Goal: Task Accomplishment & Management: Complete application form

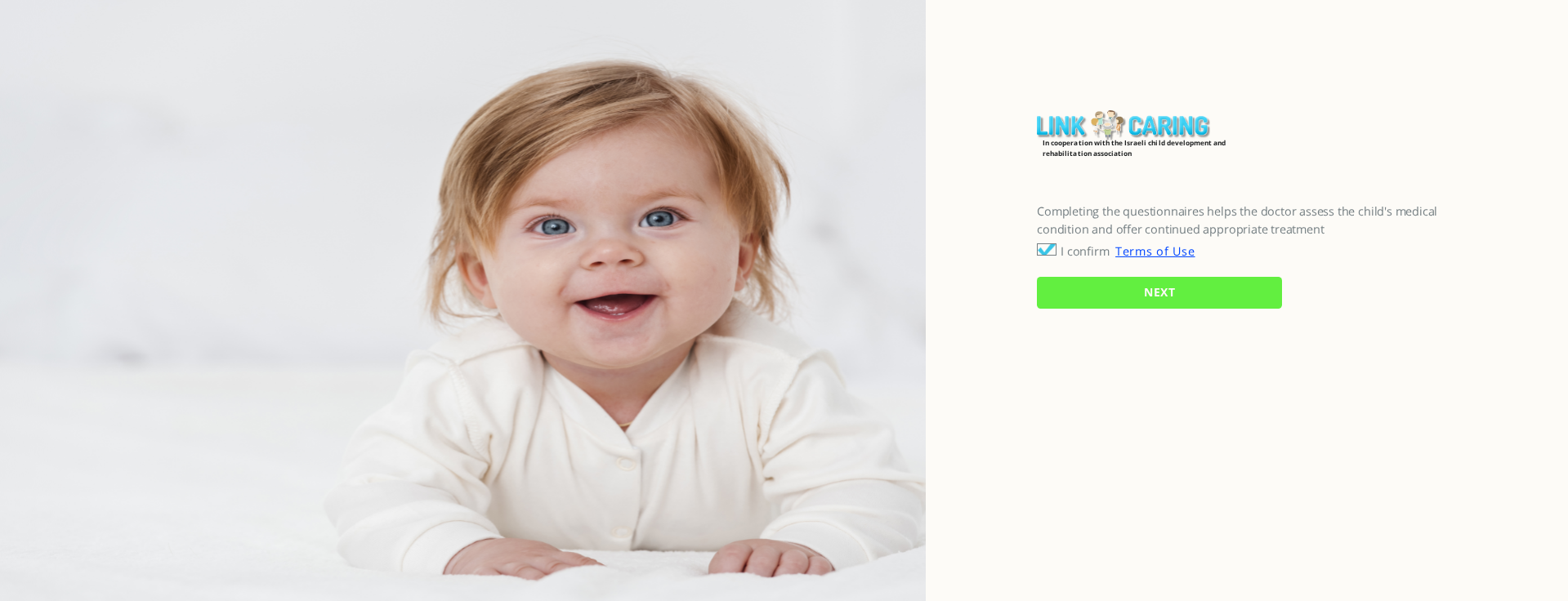
checkbox input "true"
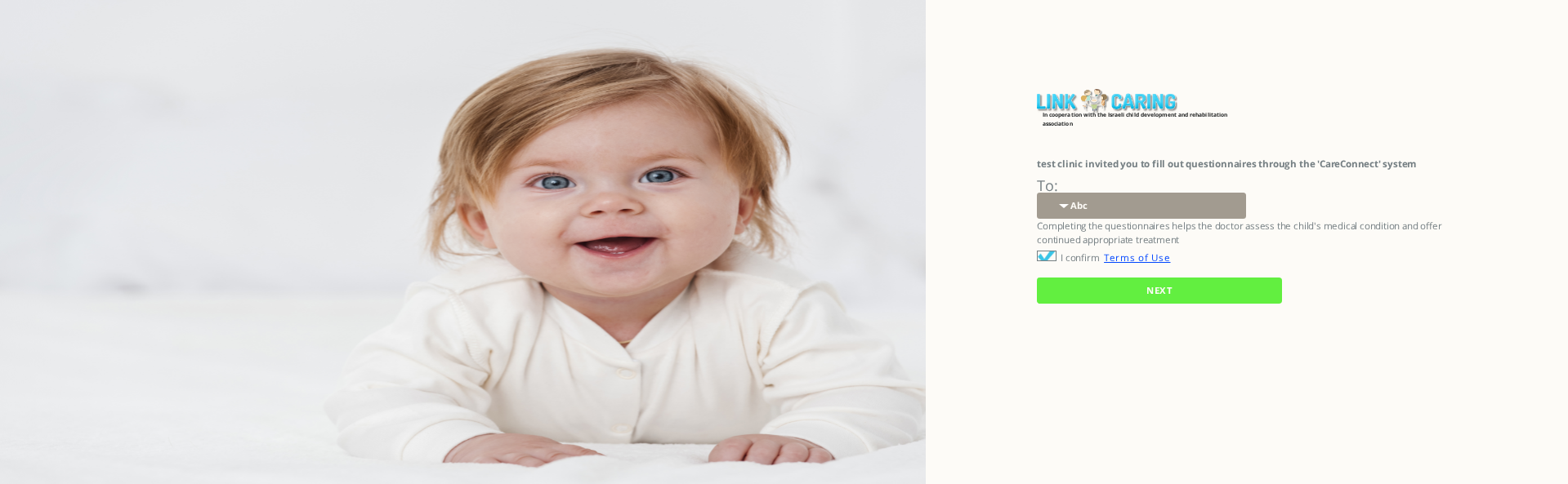
click at [1062, 205] on select "Abc 77 yoyo large koko abc 107 ggy oo;o; ytyt7t t7t7 lala 4.8 1234 99 100 9898 …" at bounding box center [1141, 205] width 209 height 26
select select "hb5nGVKOjYTG8KwkqlBAEA%3D%3D"
click at [1037, 192] on select "Abc 77 yoyo large koko abc 107 ggy oo;o; ytyt7t t7t7 lala 4.8 1234 99 100 9898 …" at bounding box center [1141, 205] width 209 height 26
click at [1073, 290] on input "NEXT" at bounding box center [1160, 291] width 245 height 26
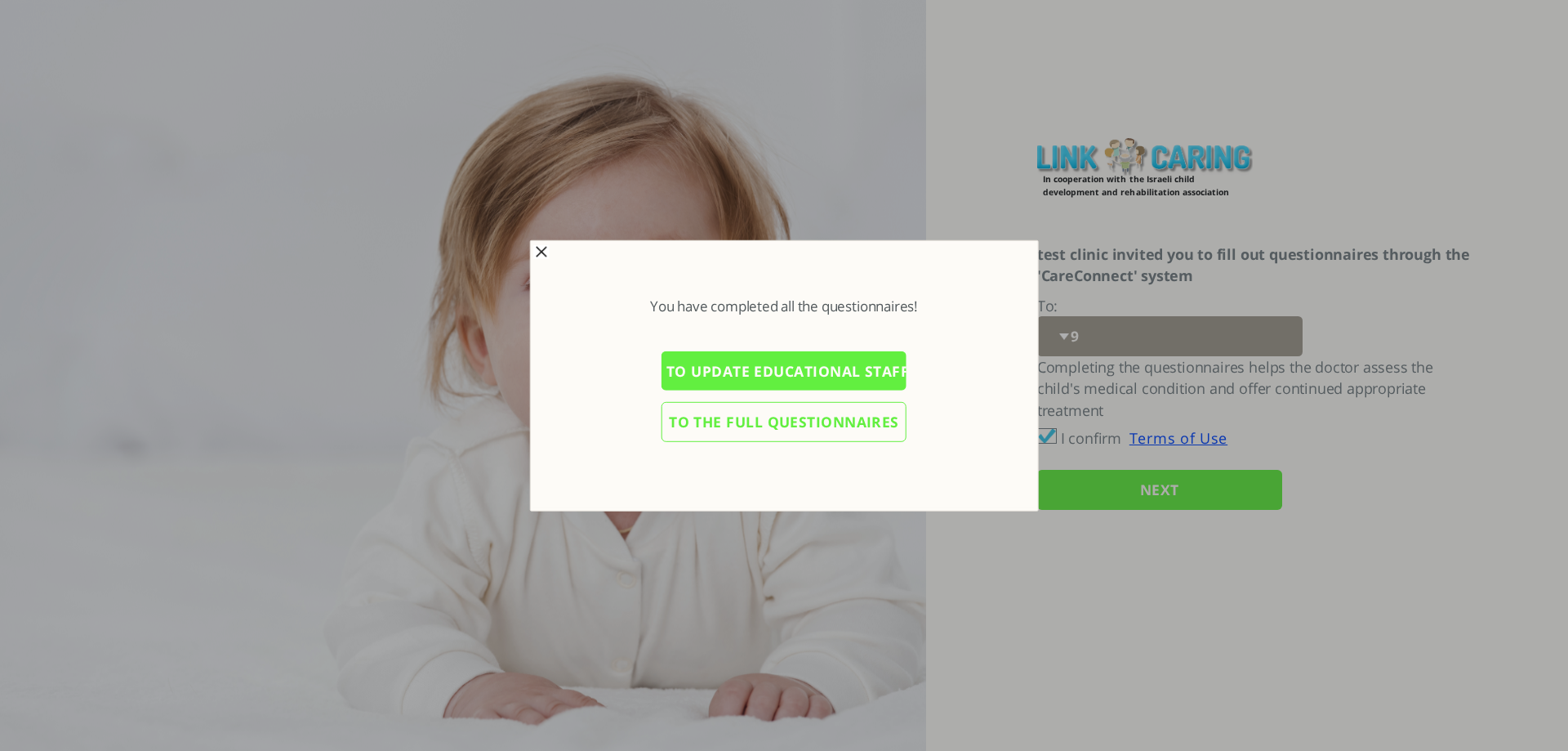
click at [767, 423] on input "To the full questionnaires" at bounding box center [784, 421] width 245 height 40
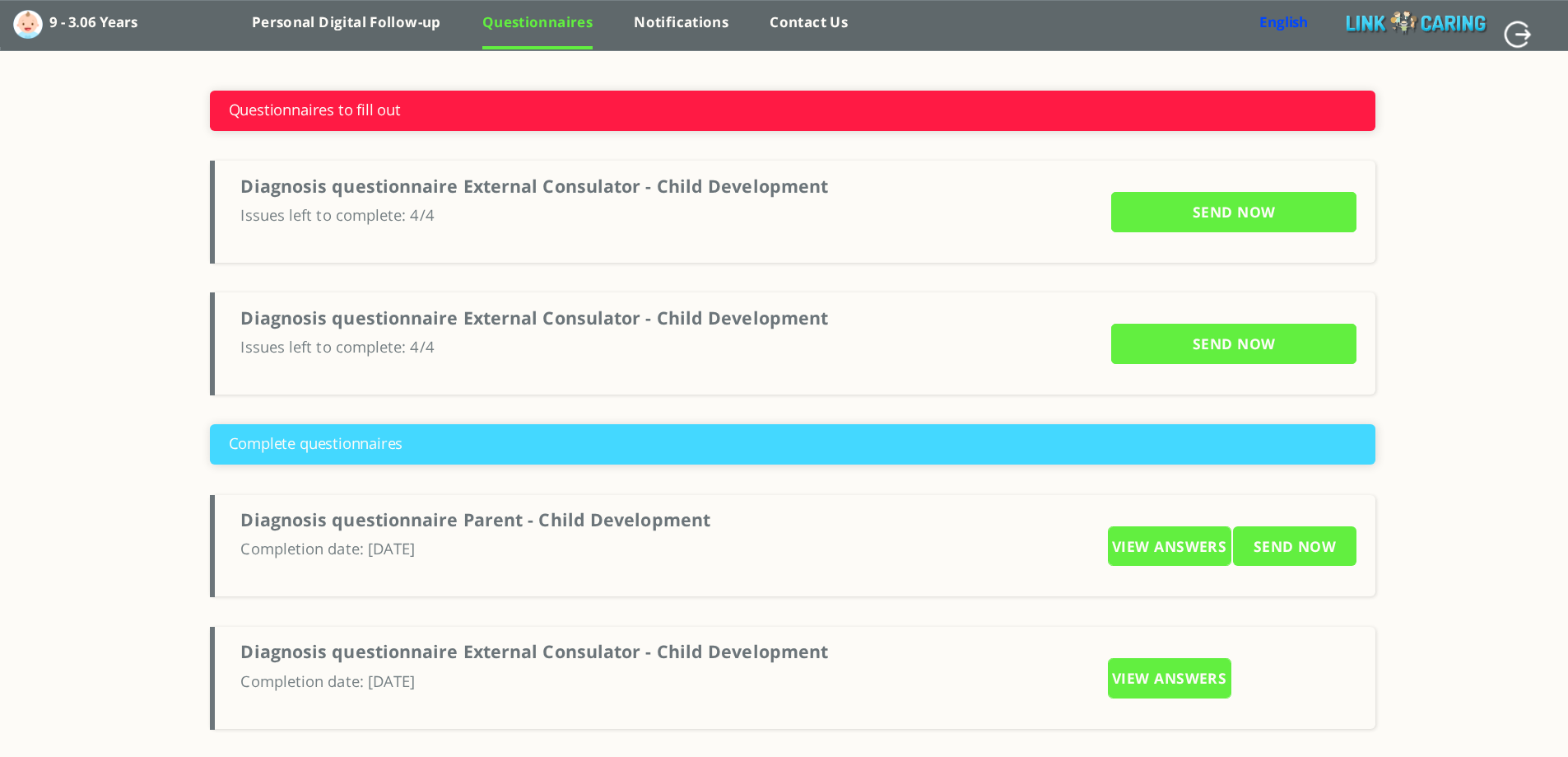
click at [1215, 218] on input "SEND NOW" at bounding box center [1234, 212] width 245 height 41
click at [1243, 233] on input "SEND NOW" at bounding box center [1234, 212] width 245 height 41
click at [1518, 34] on input "button" at bounding box center [1518, 34] width 30 height 30
type input "YES"
type input "NO"
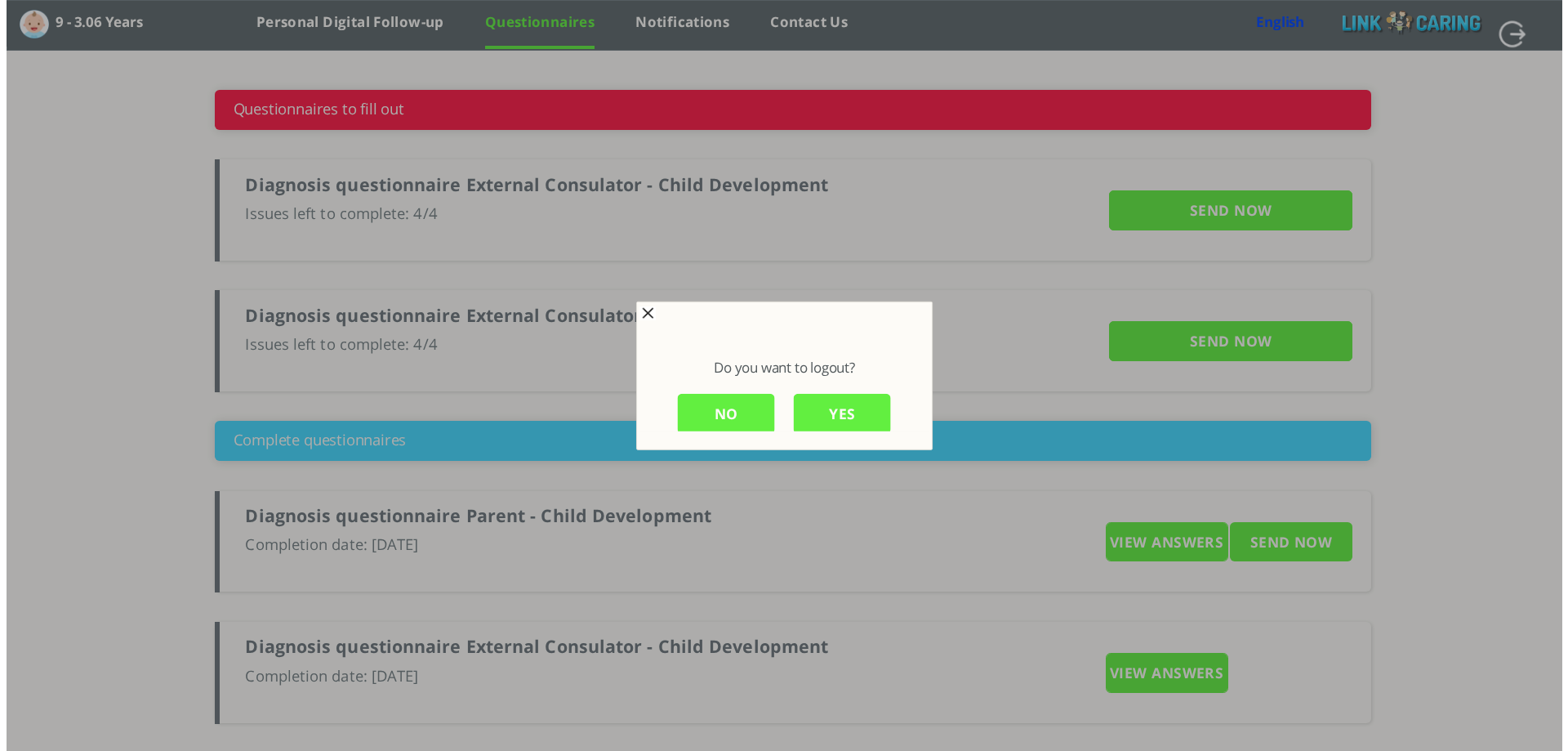
scroll to position [2, 0]
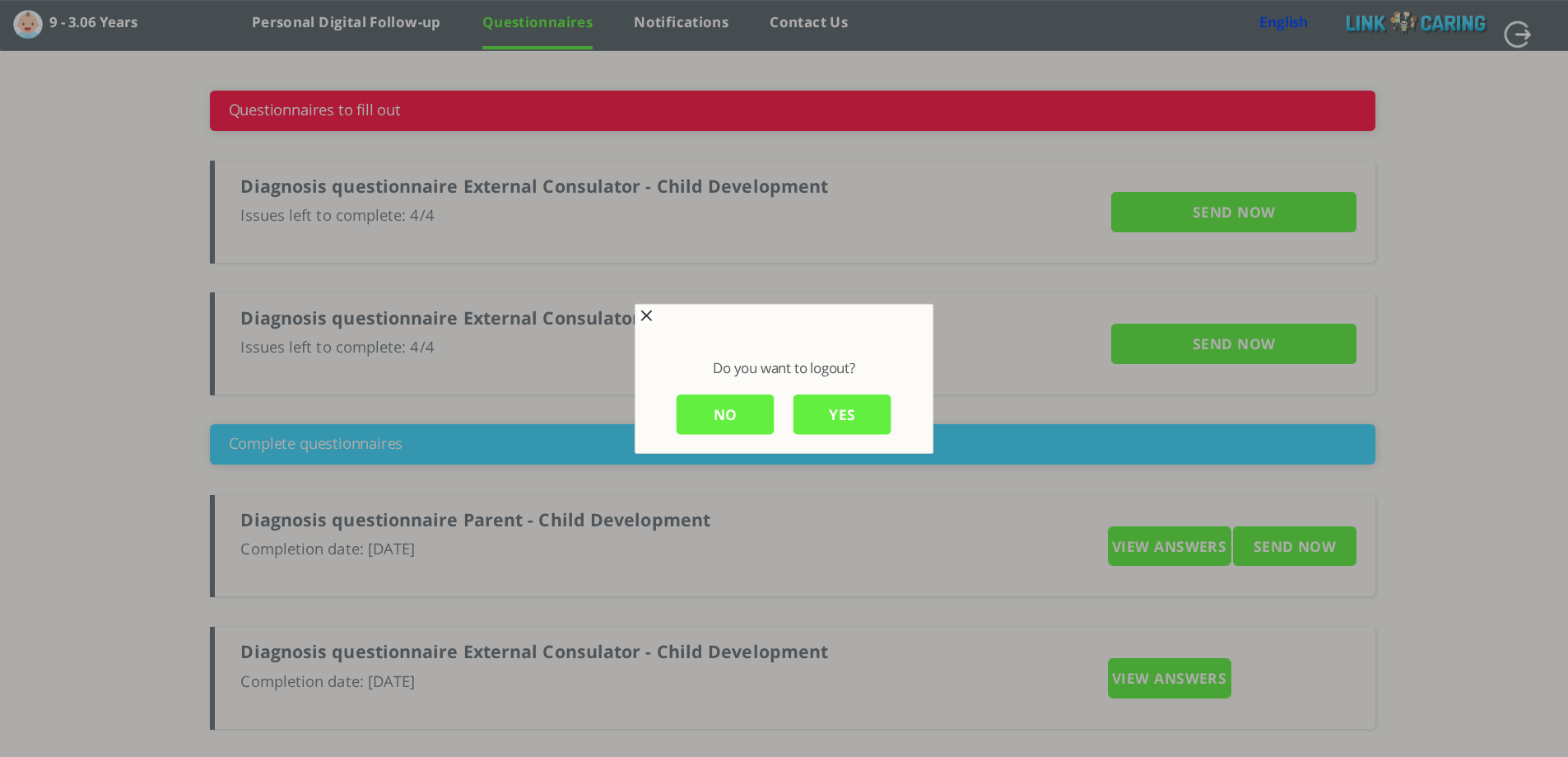
click at [847, 420] on input "YES" at bounding box center [842, 415] width 98 height 41
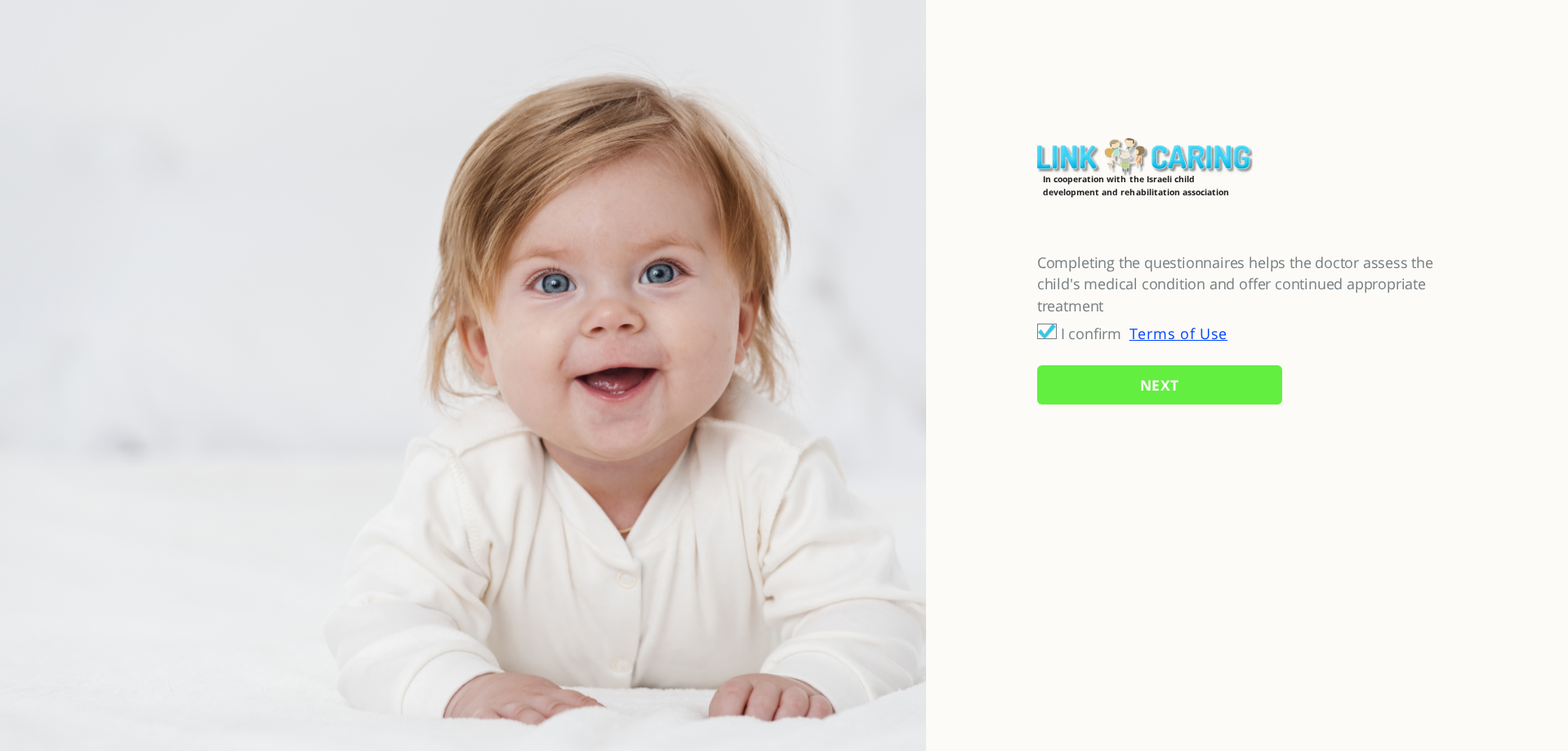
checkbox input "true"
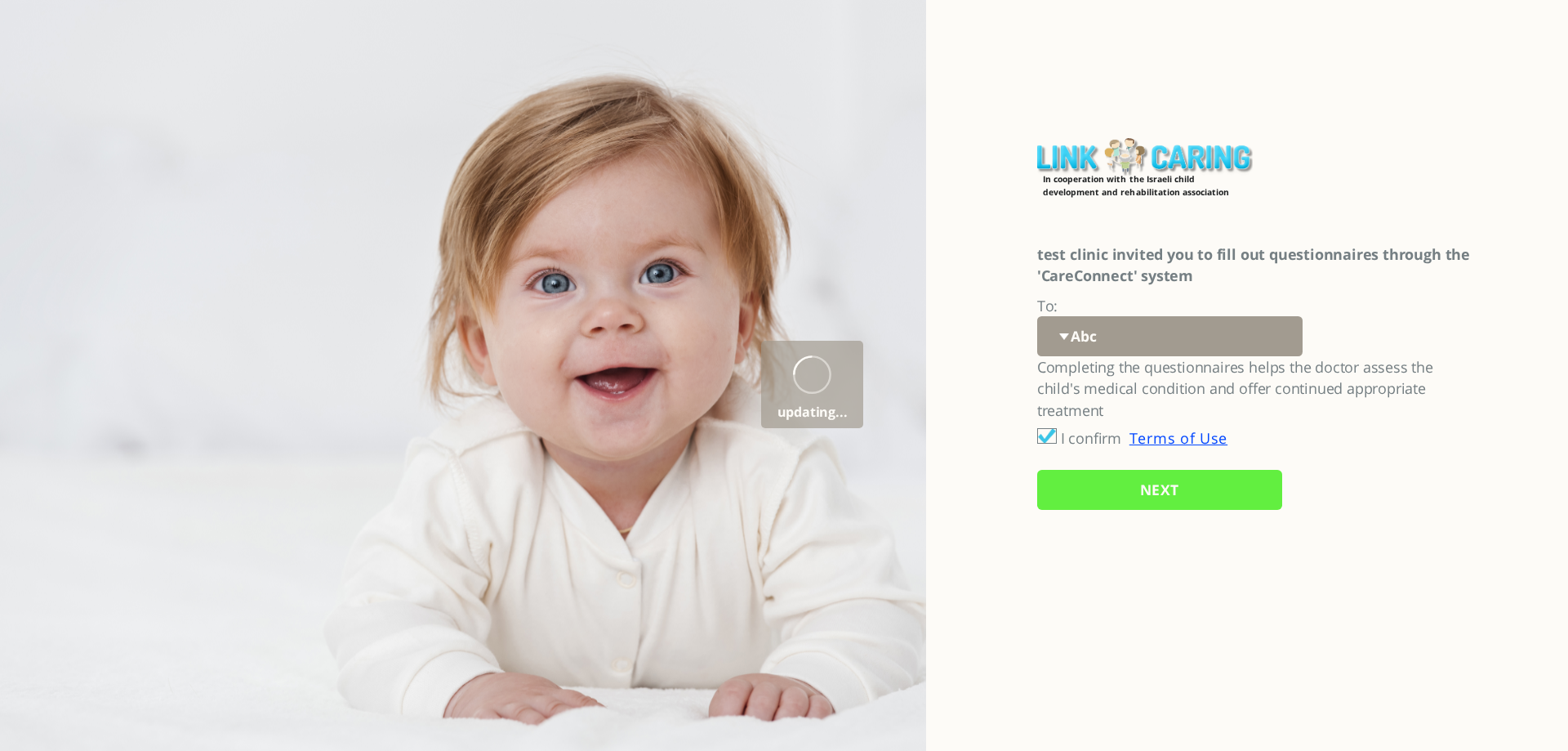
click at [1076, 341] on select "Abc 77 yoyo large koko abc 107 ggy oo;o; ytyt7t t7t7 lala 4.8 1234 99 100 9898 …" at bounding box center [1170, 336] width 265 height 40
select select "hb5nGVKOjYTG8KwkqlBAEA%3D%3D"
click at [1037, 316] on select "Abc 77 yoyo large koko abc 107 ggy oo;o; ytyt7t t7t7 lala 4.8 1234 99 100 9898 …" at bounding box center [1170, 336] width 265 height 40
click at [1151, 495] on input "NEXT" at bounding box center [1160, 489] width 245 height 40
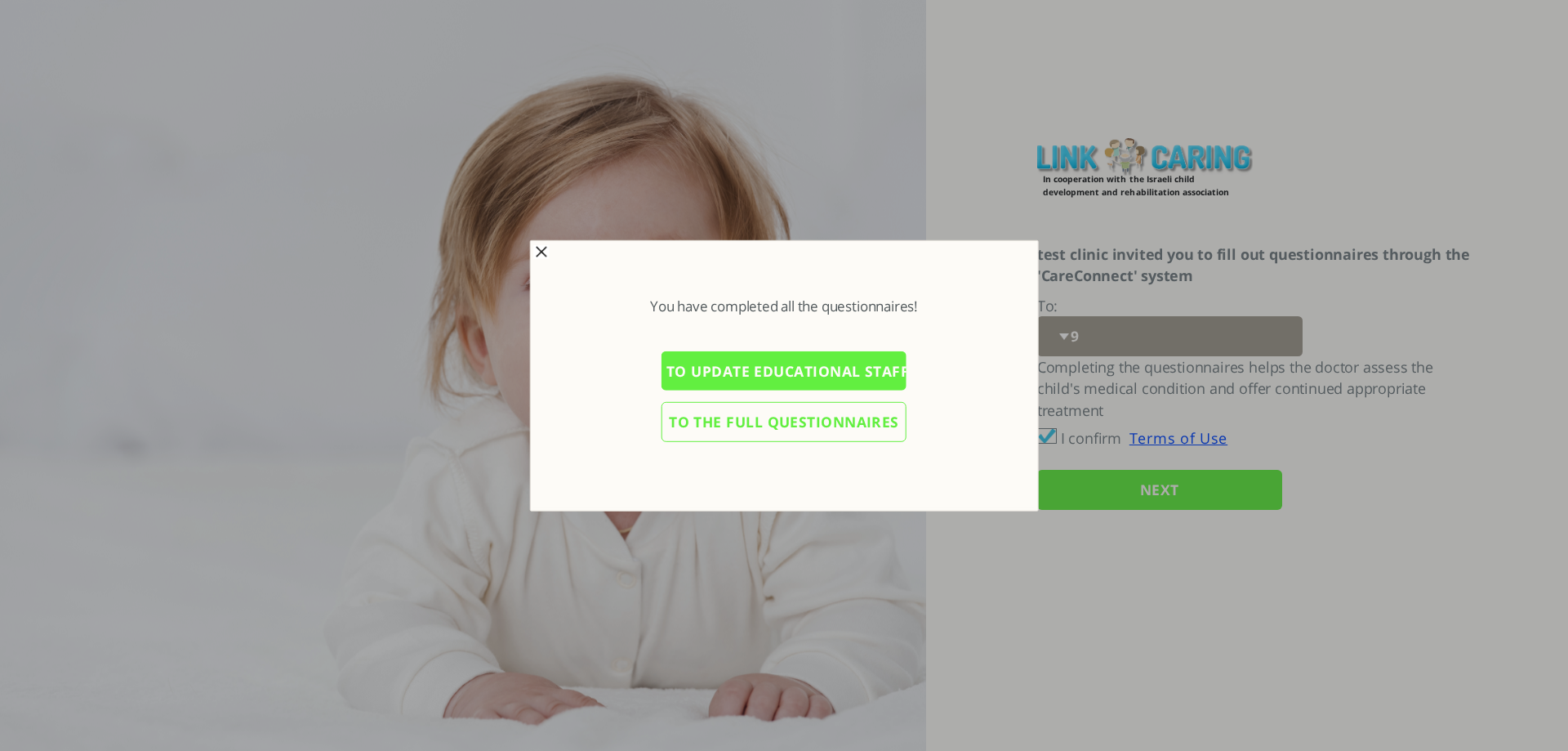
click at [794, 371] on input "To update educational staff details" at bounding box center [784, 371] width 245 height 40
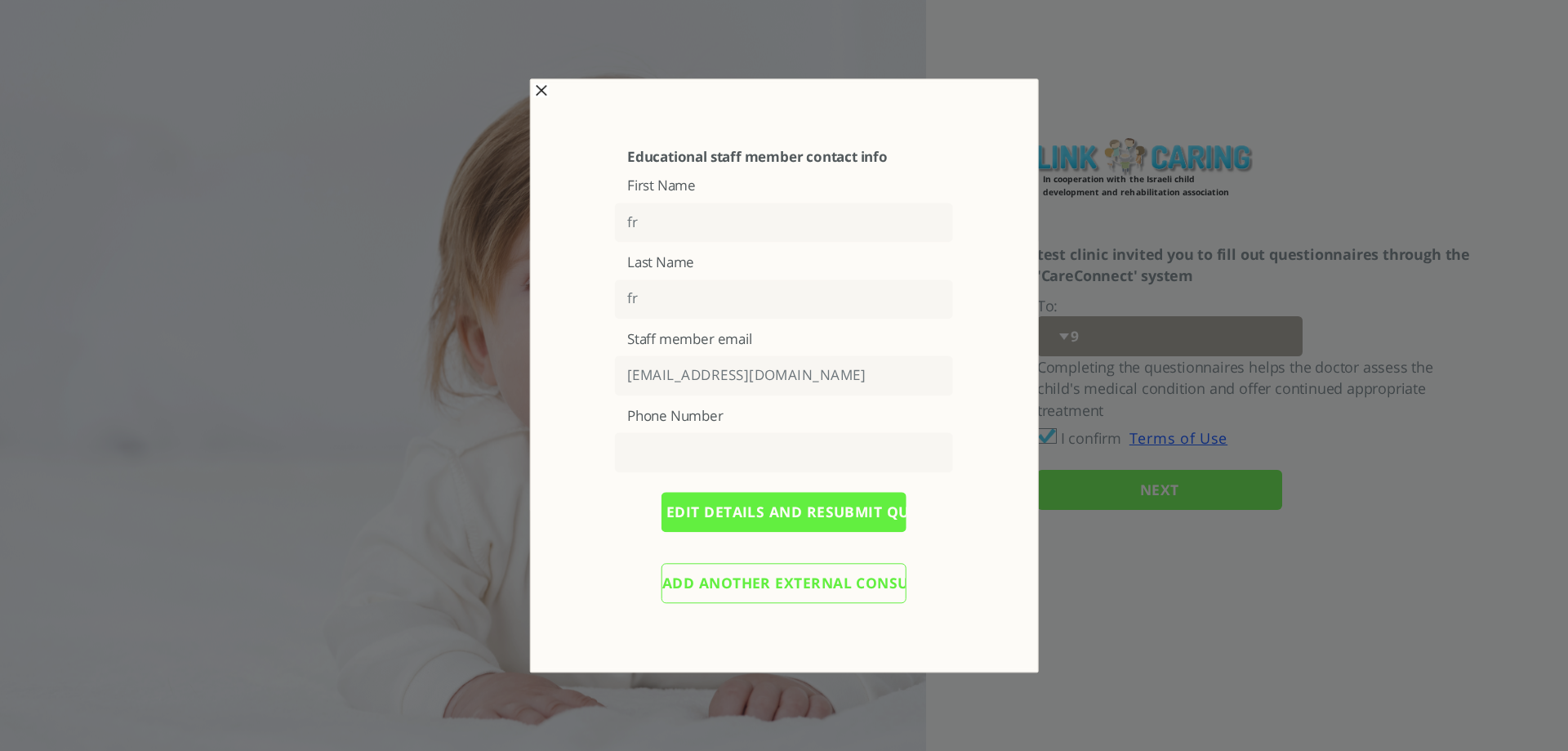
click at [727, 589] on input "Add another external consultant" at bounding box center [784, 582] width 245 height 40
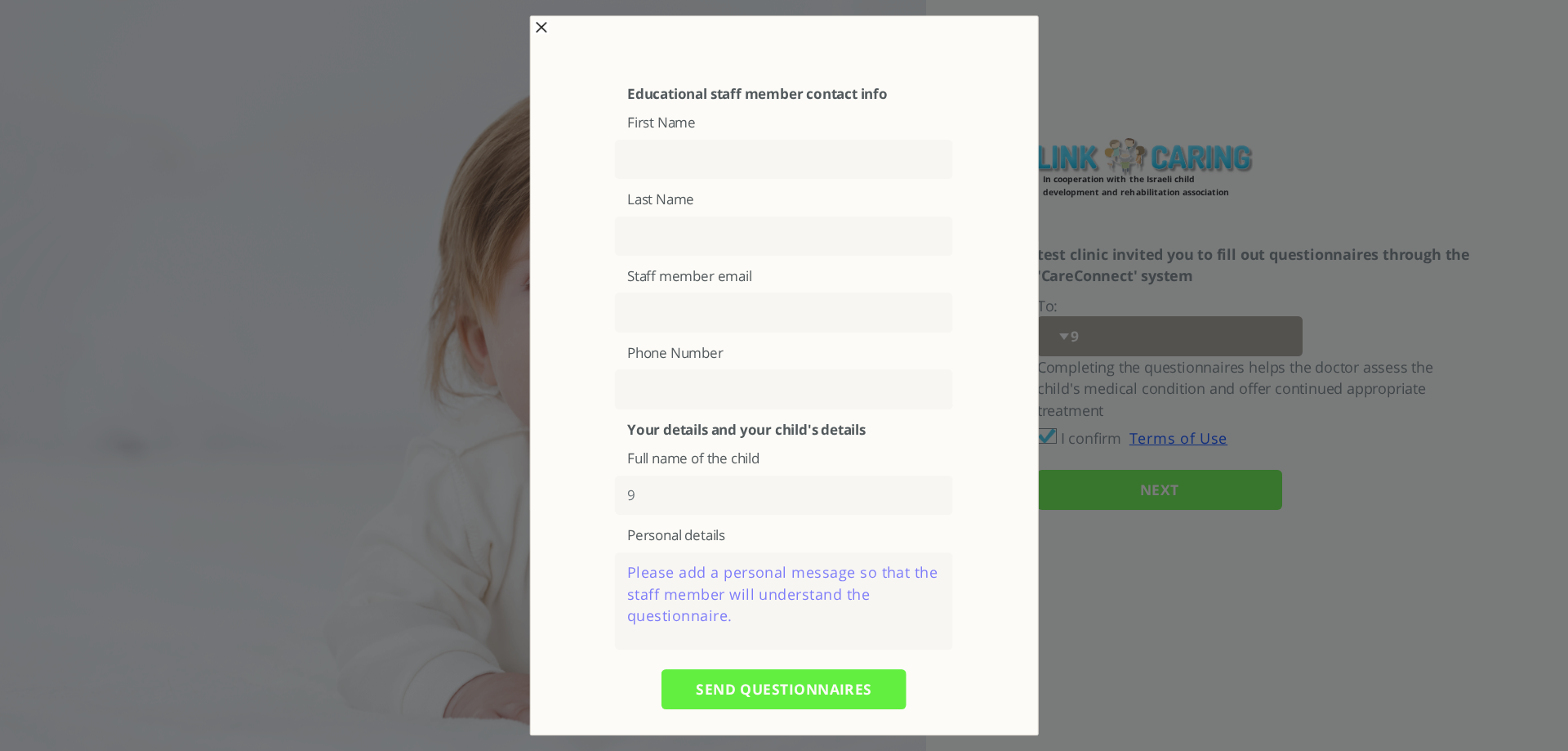
click at [642, 155] on input "text" at bounding box center [784, 159] width 338 height 40
click at [644, 240] on input "text" at bounding box center [784, 236] width 338 height 40
drag, startPoint x: 641, startPoint y: 153, endPoint x: 628, endPoint y: 156, distance: 13.3
click at [628, 156] on input "FR28" at bounding box center [784, 159] width 338 height 40
type input "EN28"
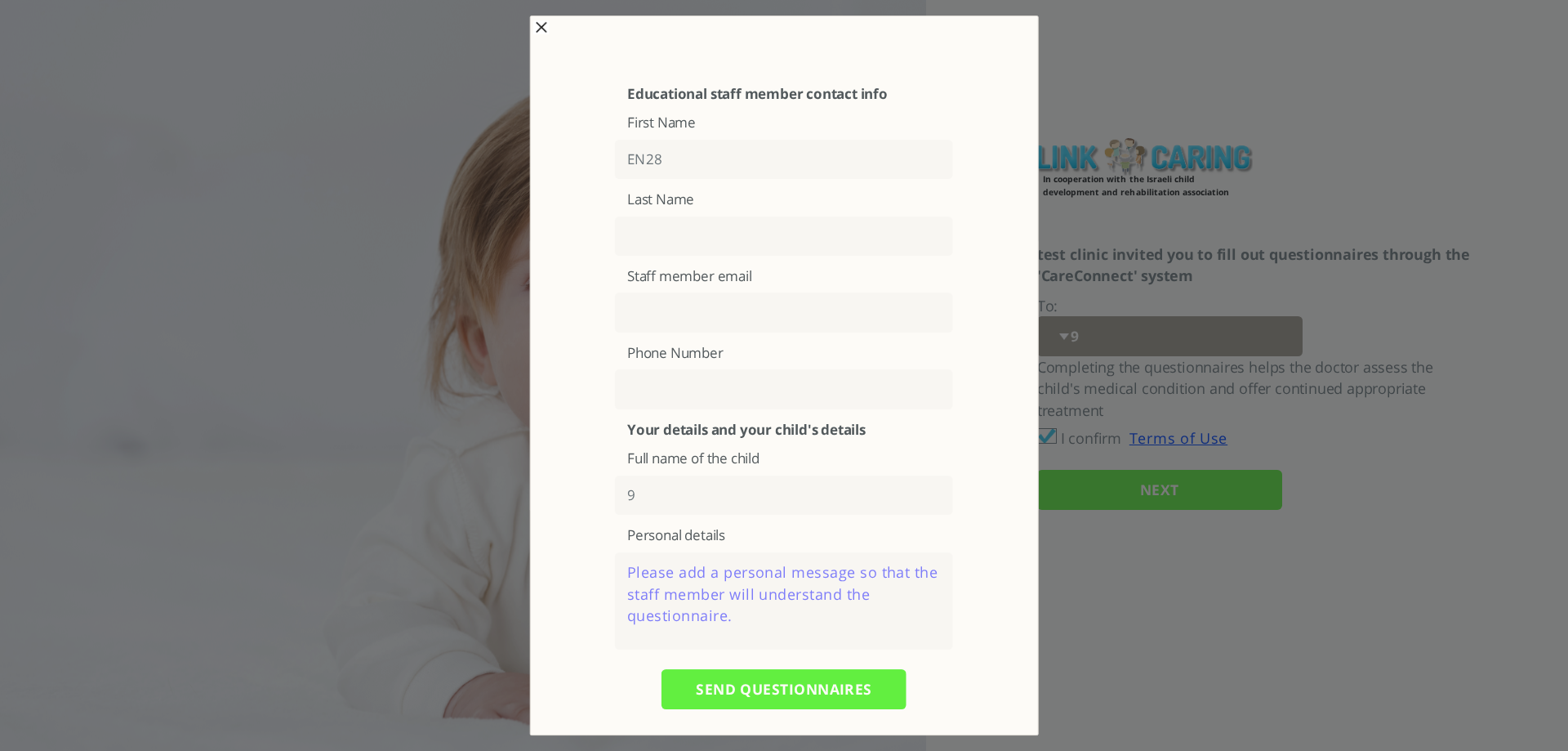
click at [639, 218] on input "text" at bounding box center [784, 236] width 338 height 40
type input "EN28"
click at [647, 316] on input "text" at bounding box center [784, 313] width 338 height 40
type input "EN28@YOPMAIL.COM"
click at [677, 602] on textarea at bounding box center [784, 600] width 338 height 97
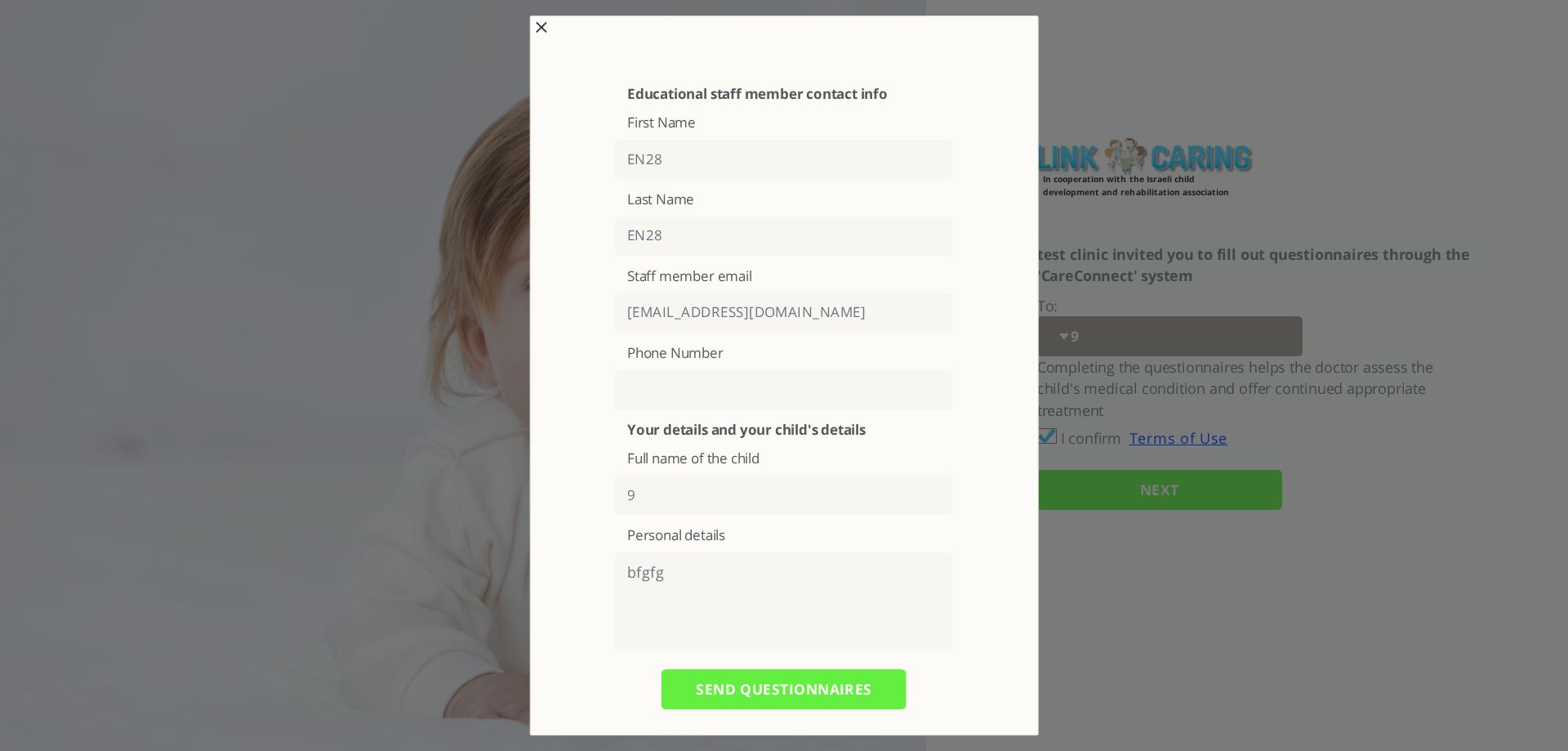
type textarea "bfgfg"
click at [731, 687] on input "SEND QUESTIONNAIRES" at bounding box center [784, 688] width 245 height 40
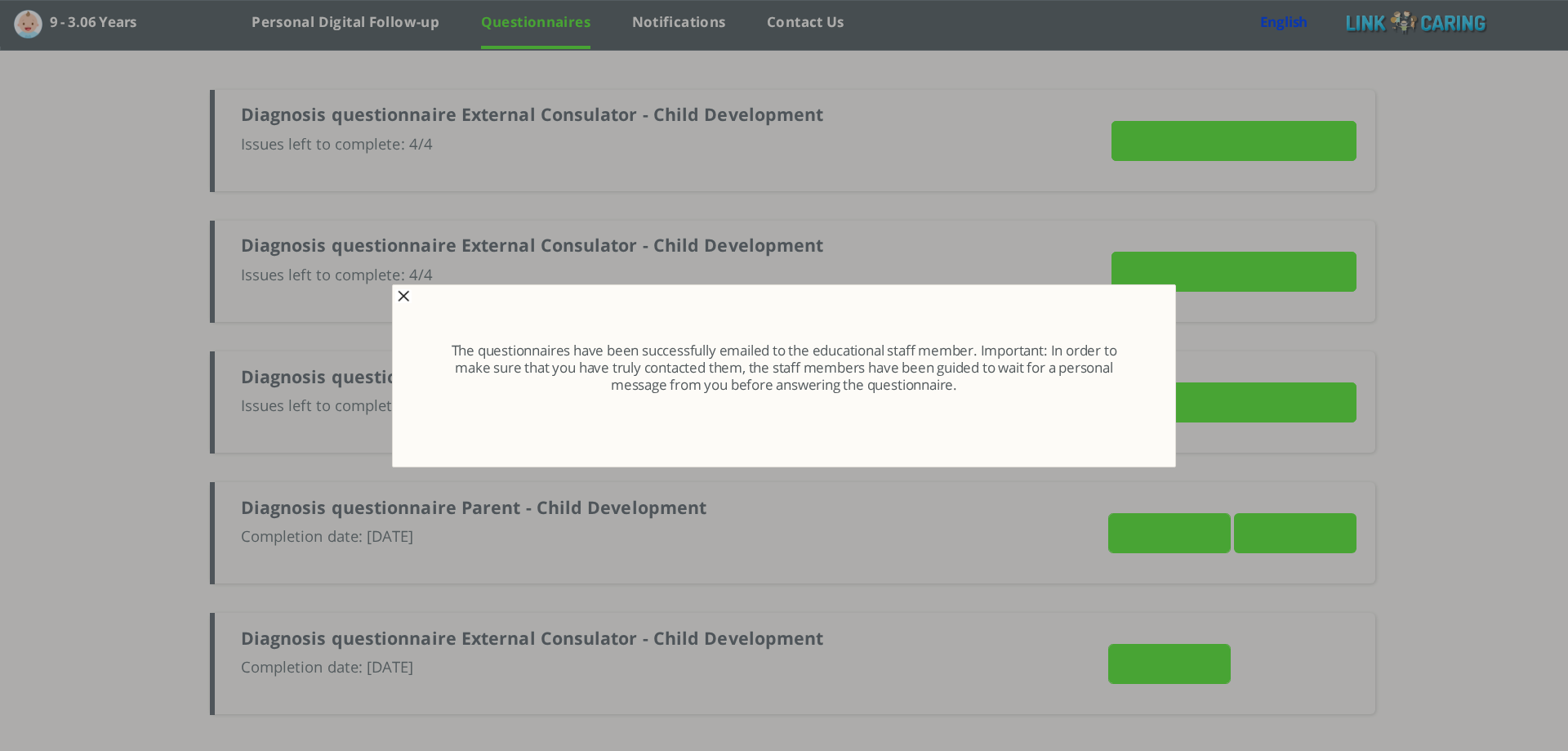
type input "Details"
type input "SEND NOW"
type input "Details"
type input "SEND NOW"
type input "Details"
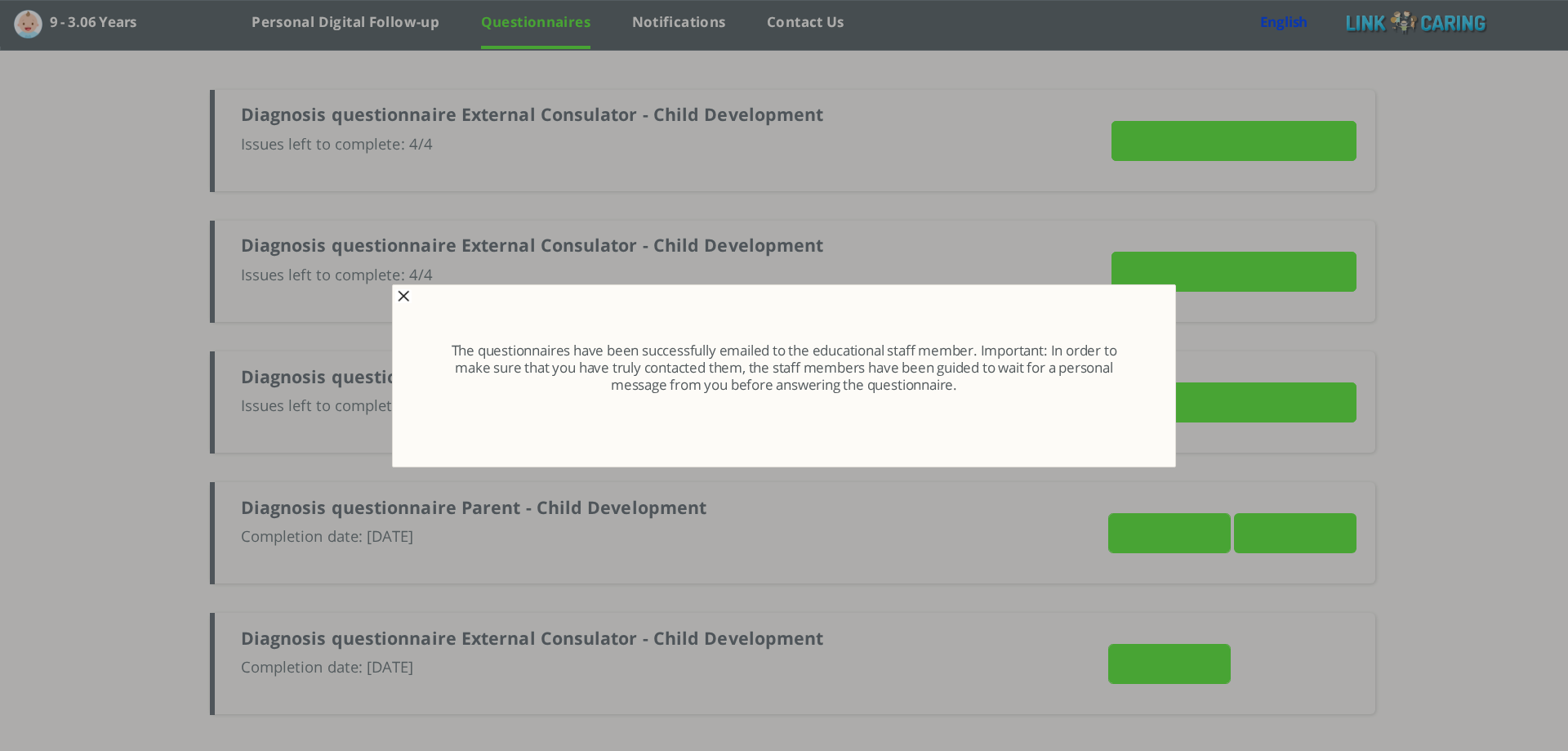
type input "SEND NOW"
type input "VIEW ANSWERS"
type input "SEND NOW"
type input "VIEW ANSWERS"
